Goal: Download file/media

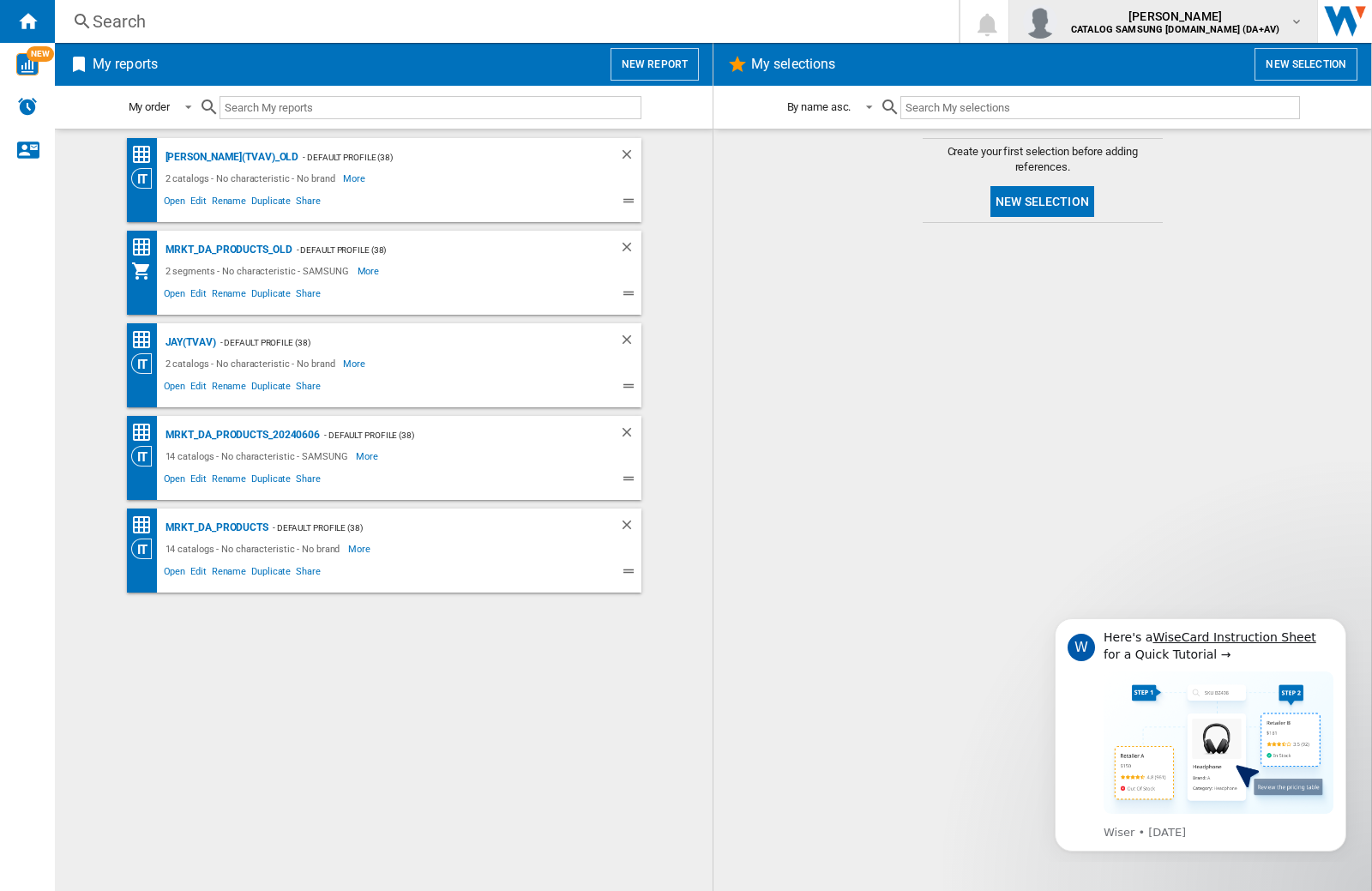
click at [1057, 22] on img "button" at bounding box center [1040, 22] width 34 height 34
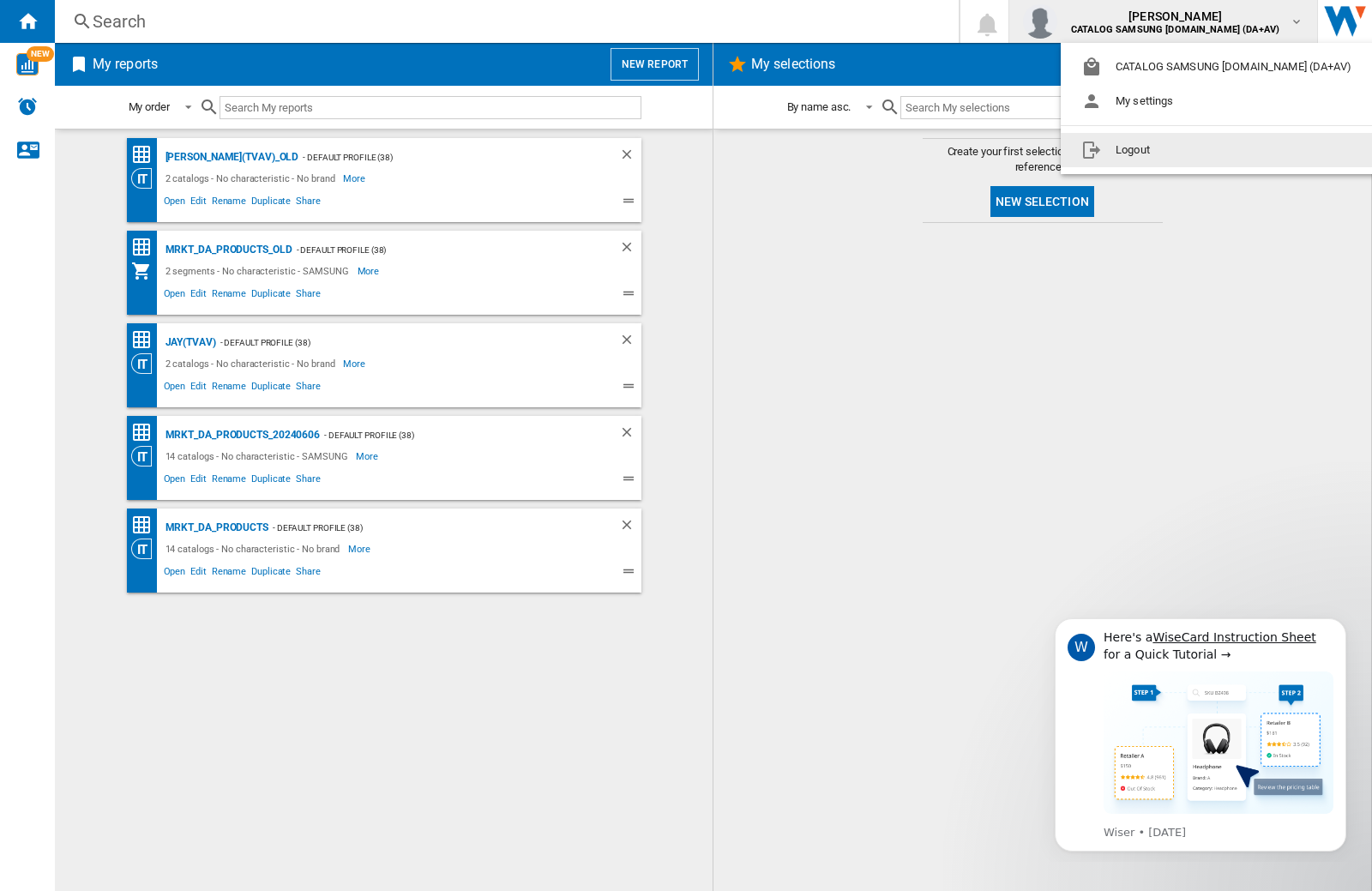
click at [1192, 150] on button "Logout" at bounding box center [1219, 150] width 318 height 34
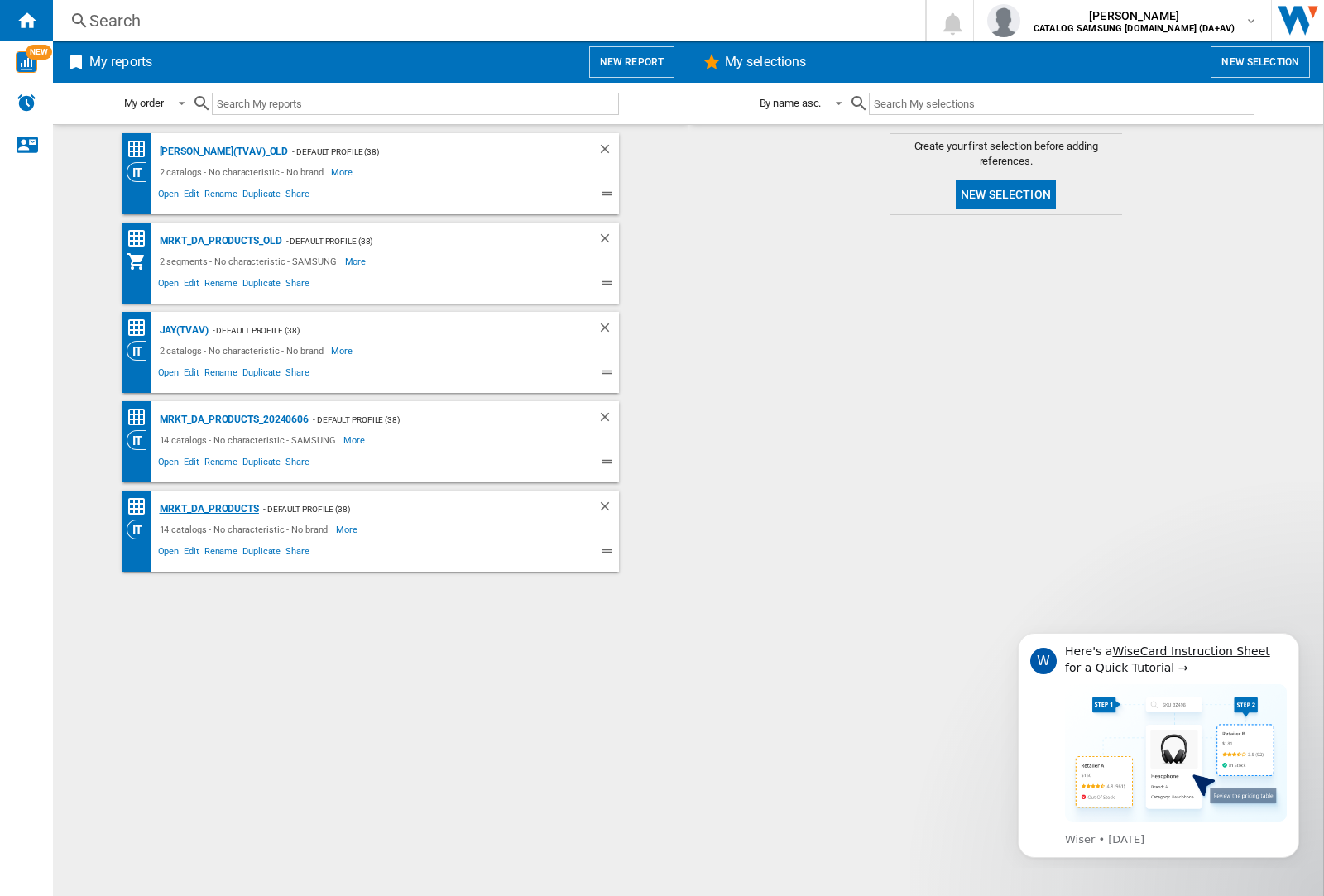
click at [209, 509] on div "MRKT_DA_PRODUCTS" at bounding box center [207, 509] width 103 height 21
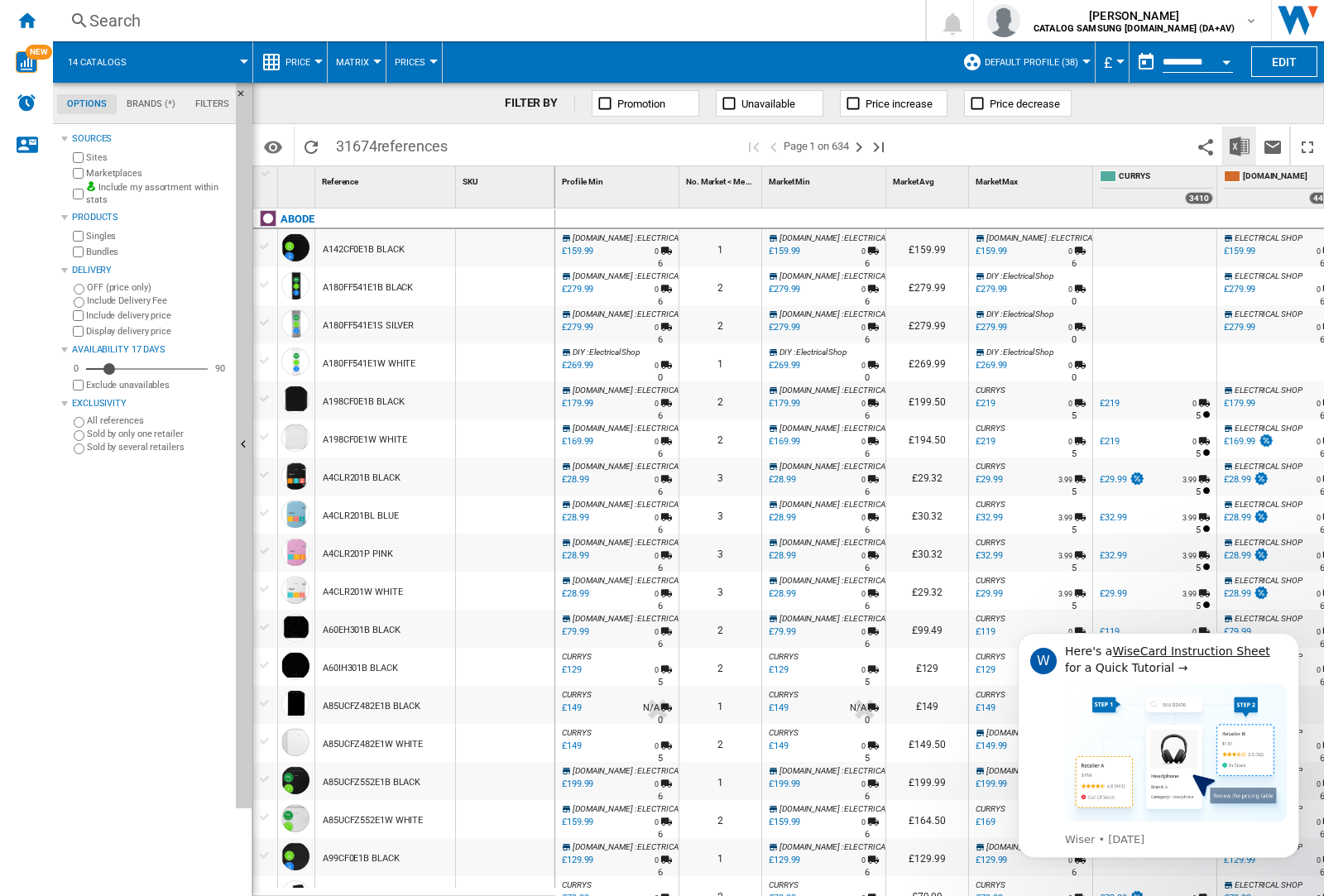
click at [1238, 145] on img "Download in Excel" at bounding box center [1239, 147] width 20 height 20
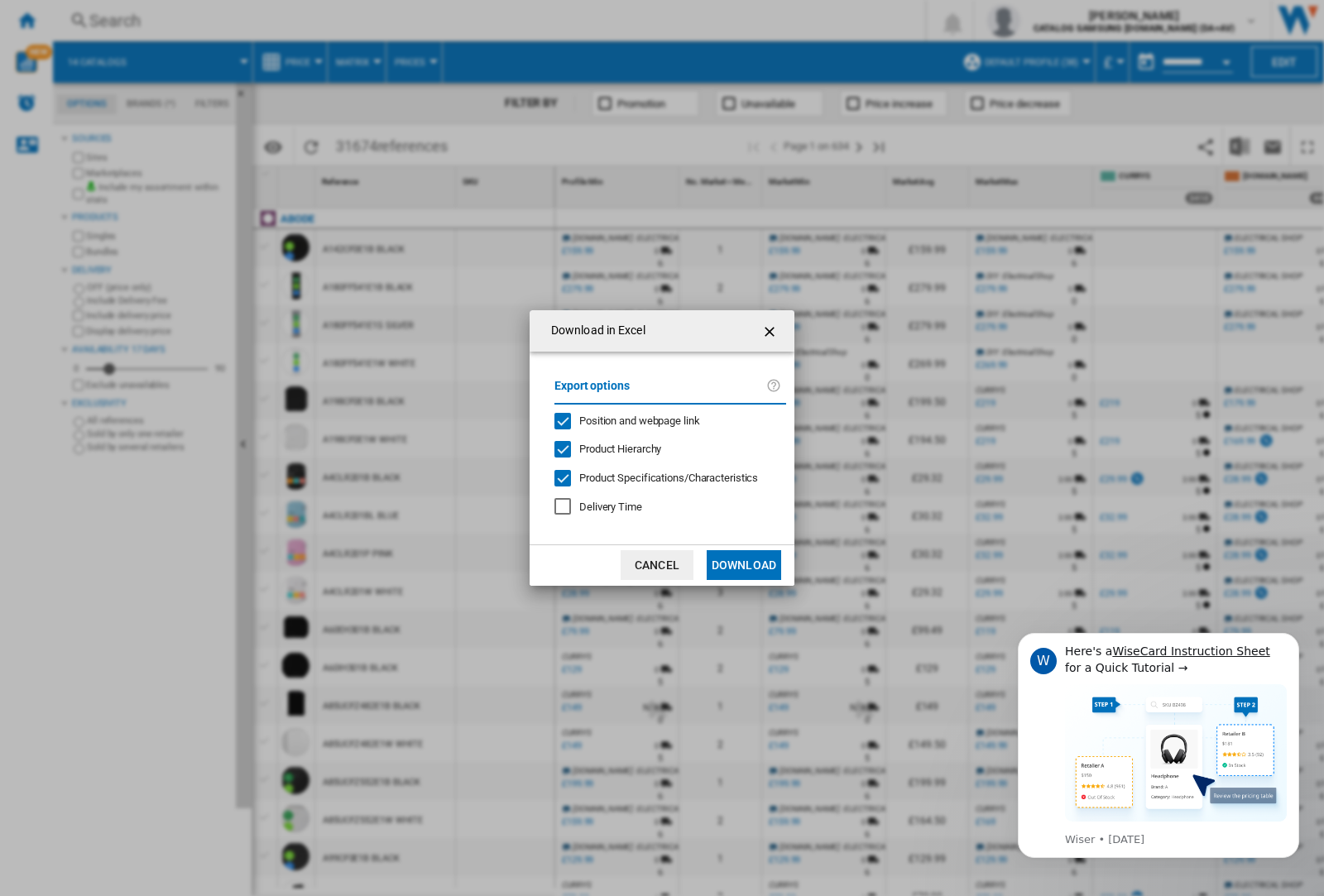
click at [629, 420] on span "Position and webpage link" at bounding box center [639, 421] width 120 height 13
click at [744, 565] on button "Download" at bounding box center [744, 564] width 75 height 30
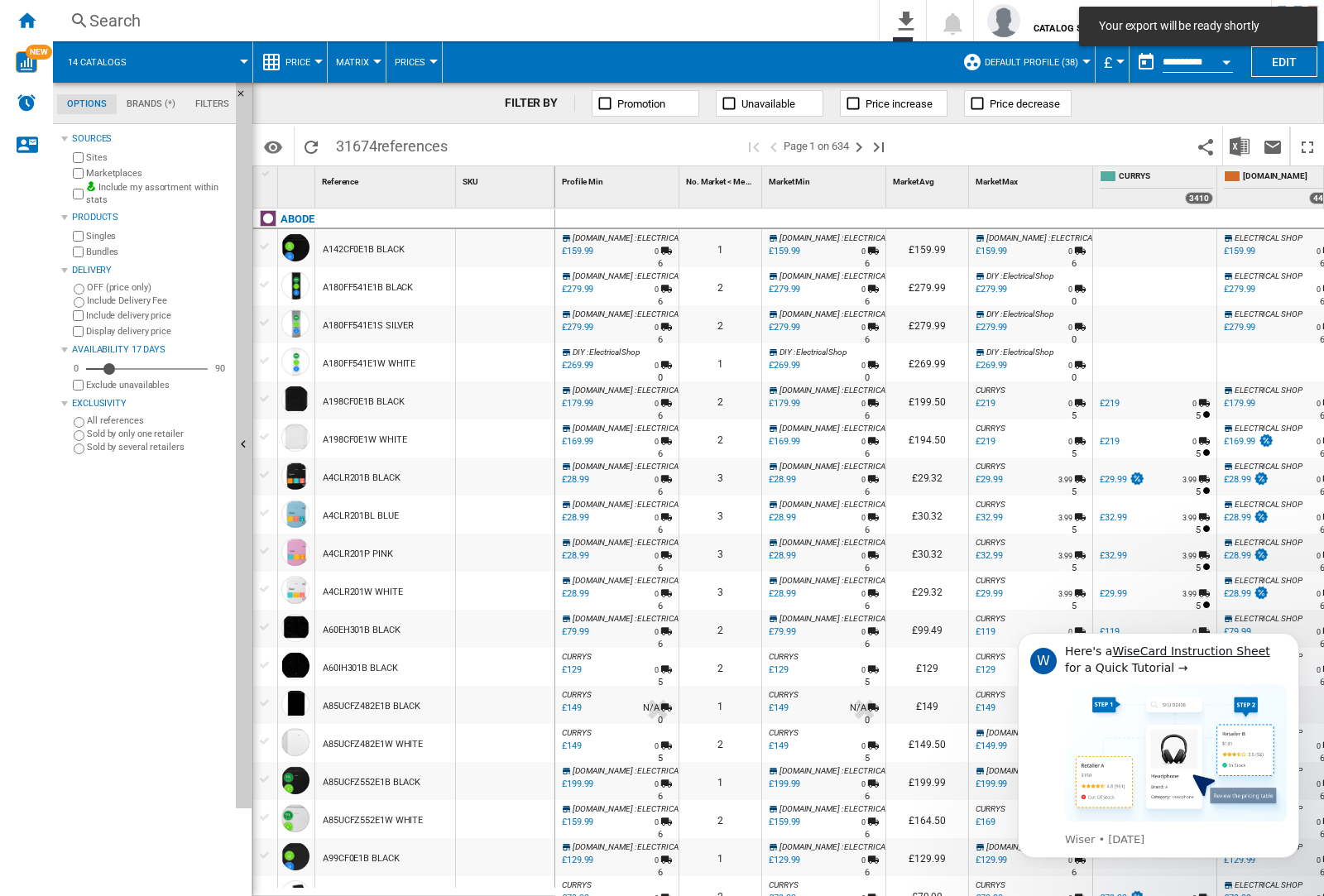
click at [515, 283] on div at bounding box center [505, 286] width 98 height 38
